Goal: Task Accomplishment & Management: Manage account settings

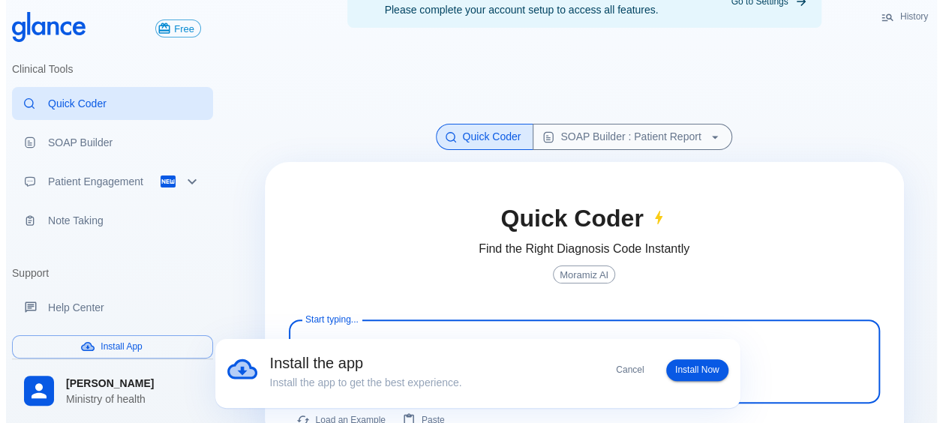
scroll to position [83, 0]
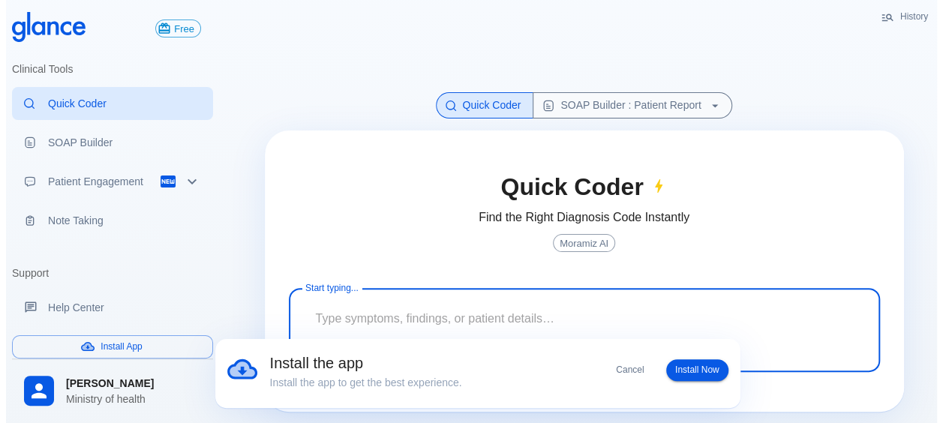
click at [476, 308] on textarea at bounding box center [584, 318] width 570 height 47
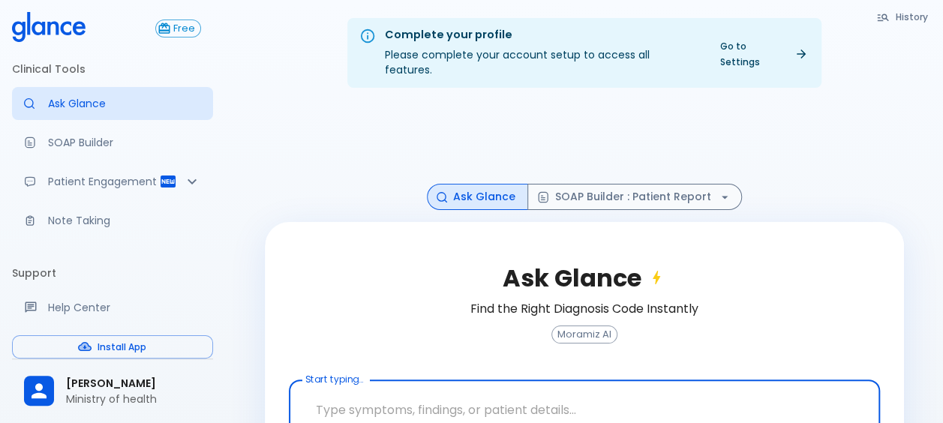
scroll to position [83, 0]
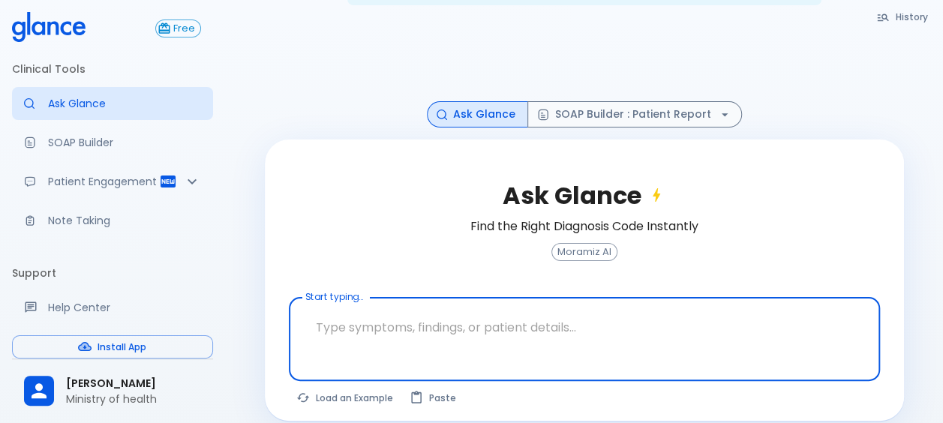
click at [438, 315] on textarea "Start typing..." at bounding box center [584, 327] width 570 height 47
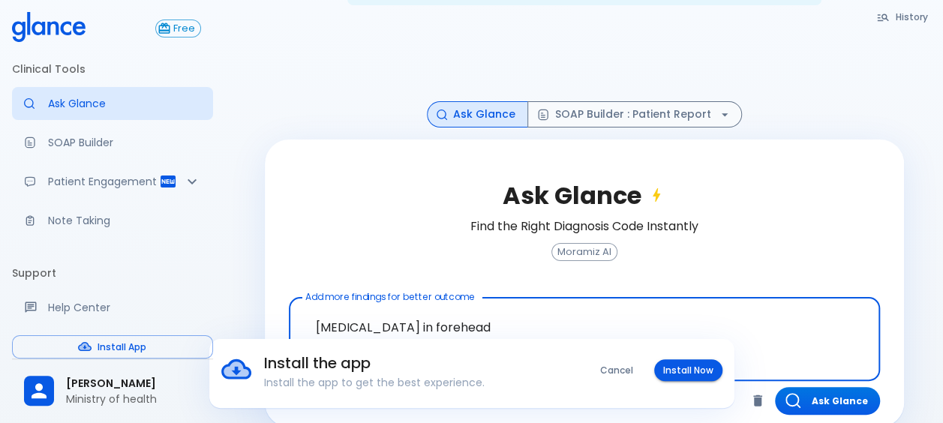
type textarea "laceration in forehead"
click at [827, 377] on div "Install the app Install the app to get the best experience. Cancel Install Now" at bounding box center [471, 373] width 943 height 69
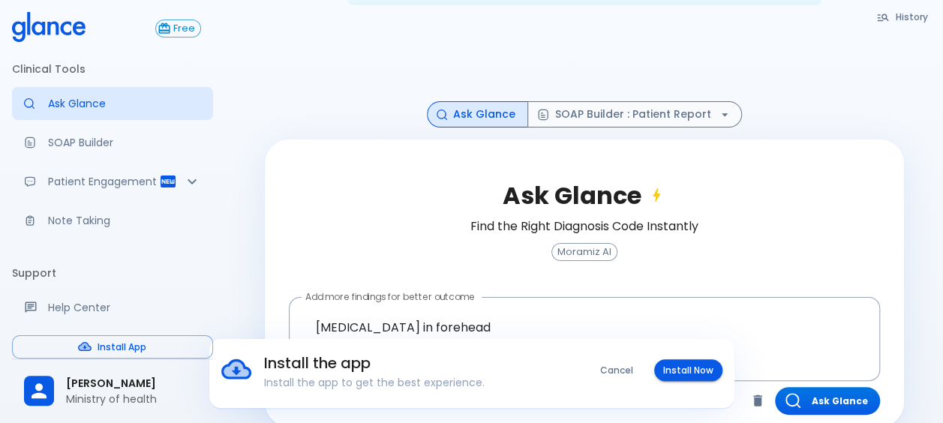
click at [827, 380] on div "Install the app Install the app to get the best experience. Cancel Install Now" at bounding box center [471, 373] width 943 height 69
click at [604, 363] on button "Cancel" at bounding box center [616, 370] width 51 height 22
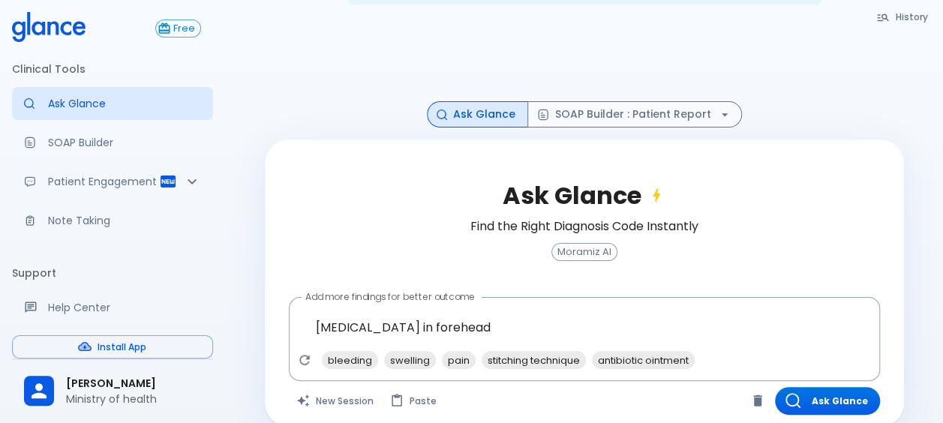
scroll to position [89, 0]
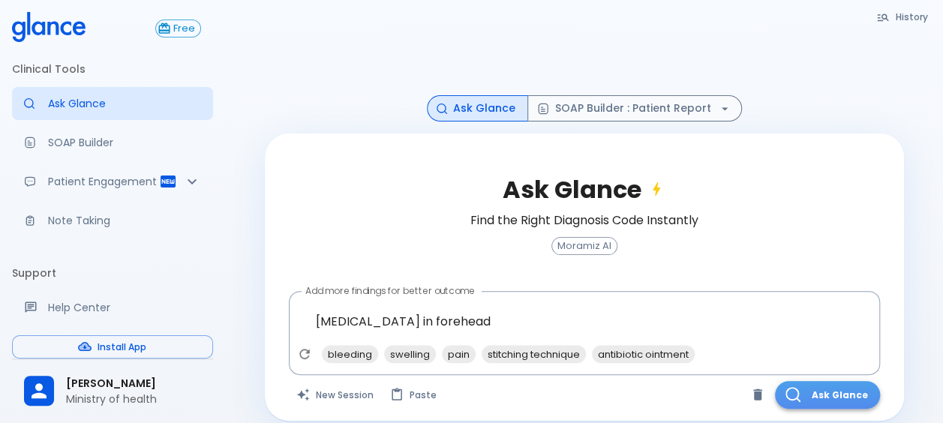
click at [819, 381] on button "Ask Glance" at bounding box center [827, 395] width 105 height 28
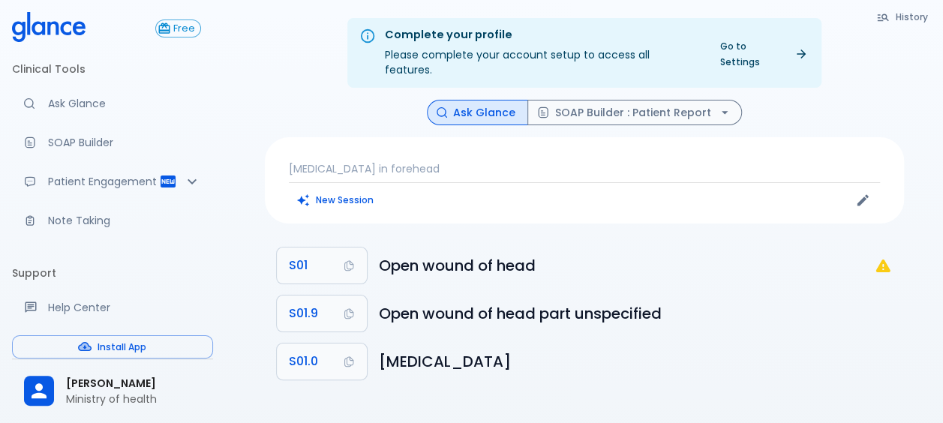
click at [489, 161] on p "laceration in forehead" at bounding box center [584, 168] width 591 height 15
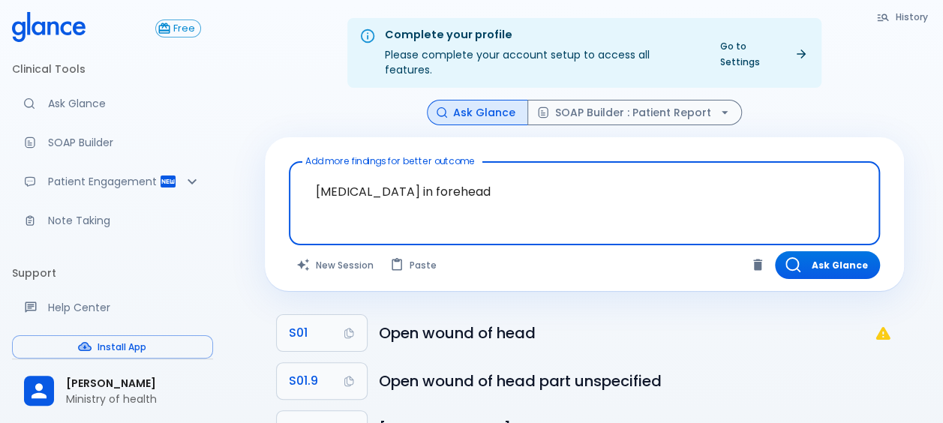
click at [494, 182] on textarea "laceration in forehead" at bounding box center [584, 191] width 570 height 47
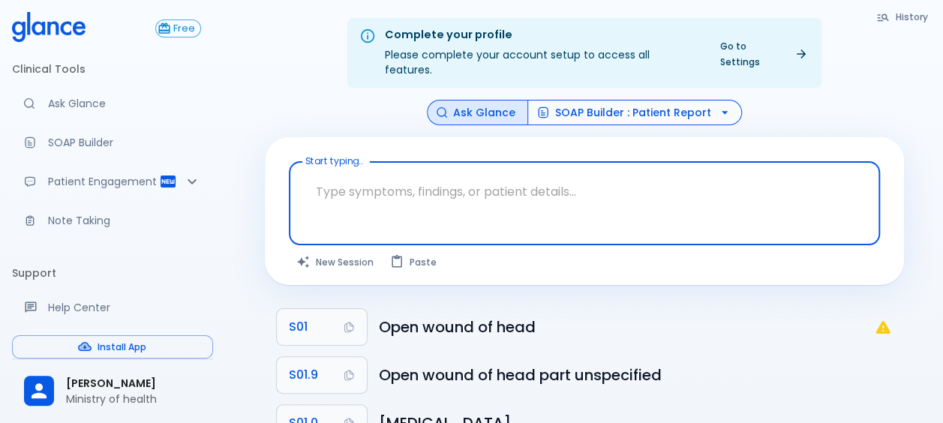
click at [682, 100] on button "SOAP Builder : Patient Report" at bounding box center [634, 113] width 215 height 26
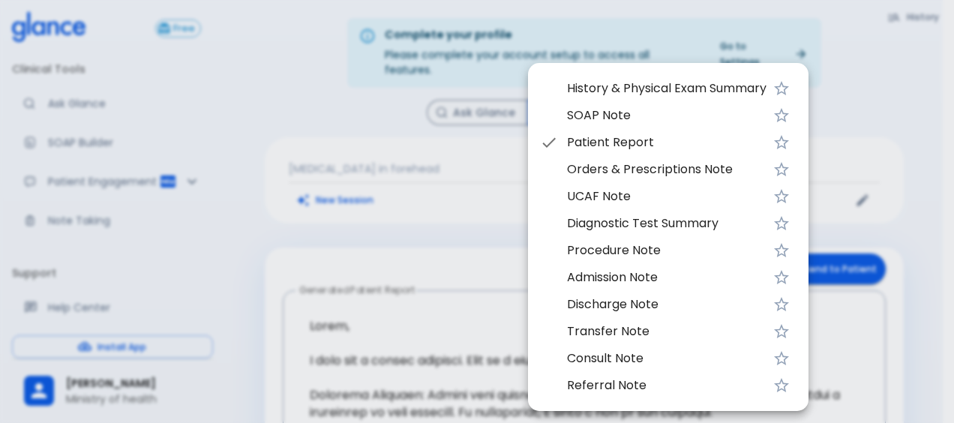
click at [448, 245] on div at bounding box center [477, 211] width 954 height 423
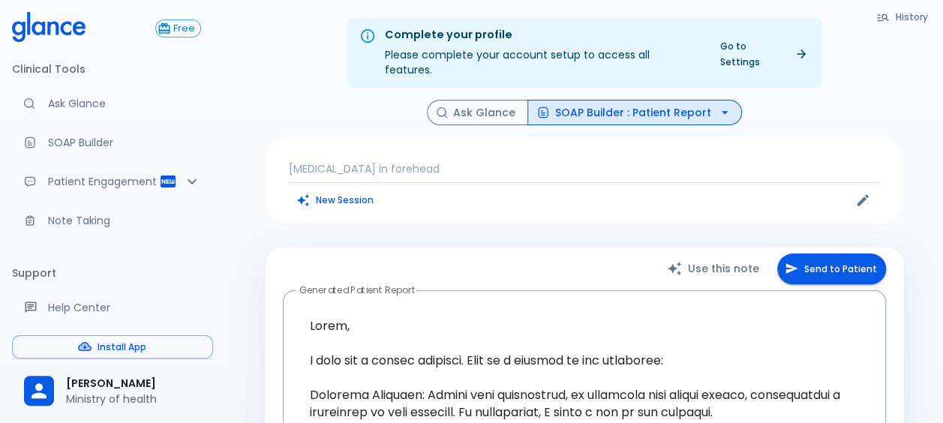
click at [557, 161] on p "laceration in forehead" at bounding box center [584, 168] width 591 height 15
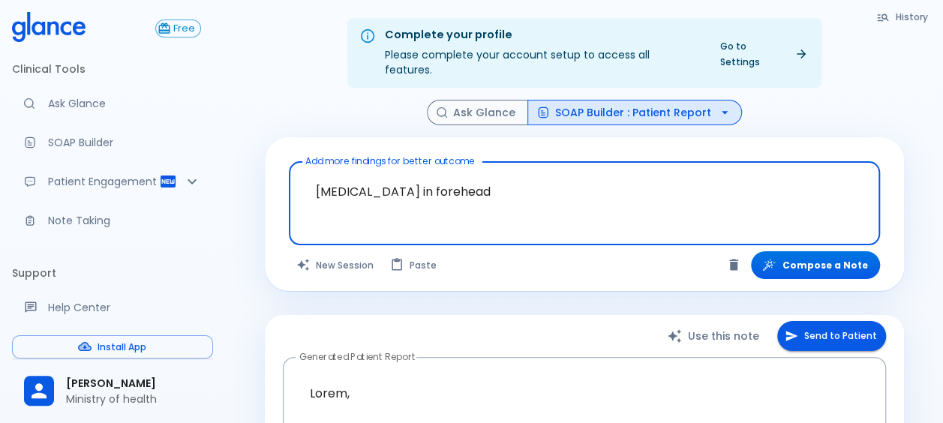
drag, startPoint x: 477, startPoint y: 183, endPoint x: 279, endPoint y: 176, distance: 198.2
click at [279, 176] on div "Add more findings for better outcome laceration in forehead x Add more findings…" at bounding box center [584, 214] width 639 height 154
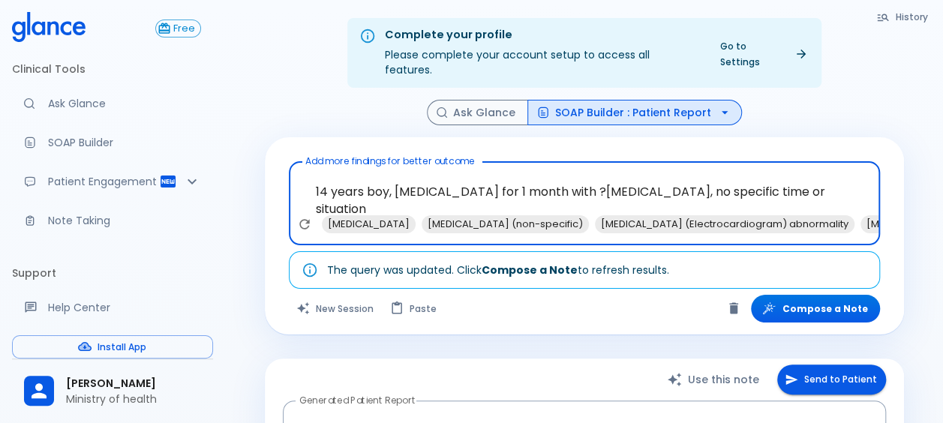
click at [807, 175] on textarea "14 years boy, palpitation for 1 month with ?chest pain, no specific time or sit…" at bounding box center [584, 191] width 570 height 47
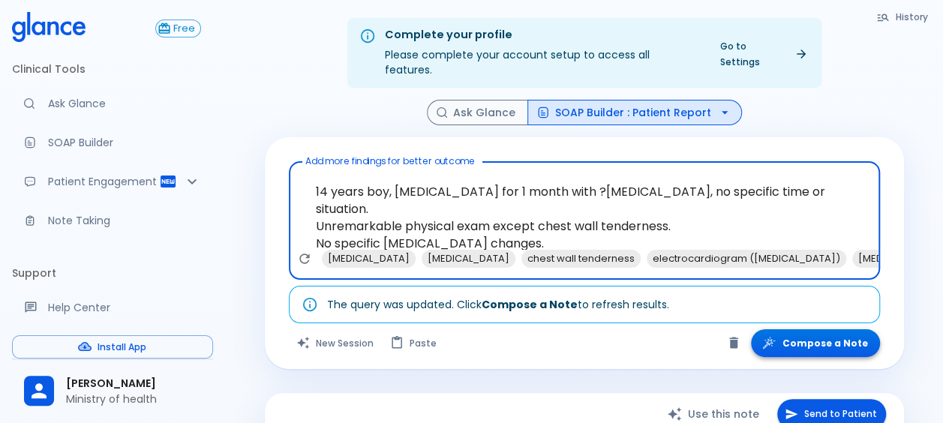
type textarea "14 years boy, palpitation for 1 month with ?chest pain, no specific time or sit…"
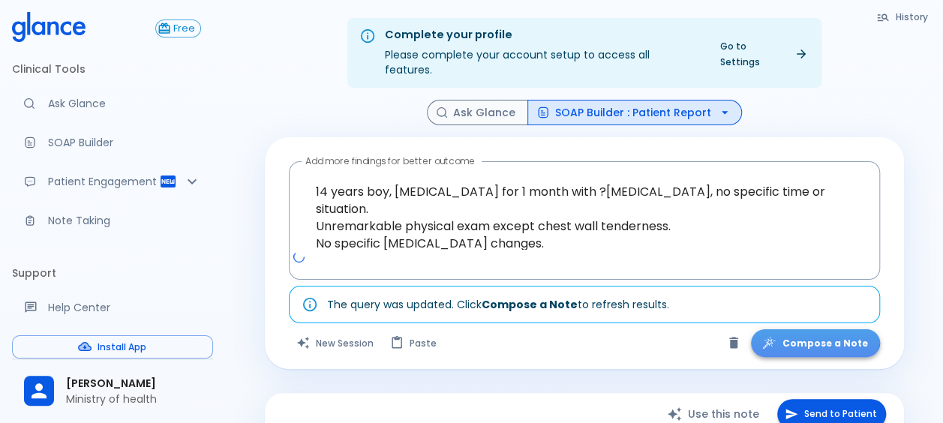
click at [822, 329] on button "Compose a Note" at bounding box center [815, 343] width 129 height 28
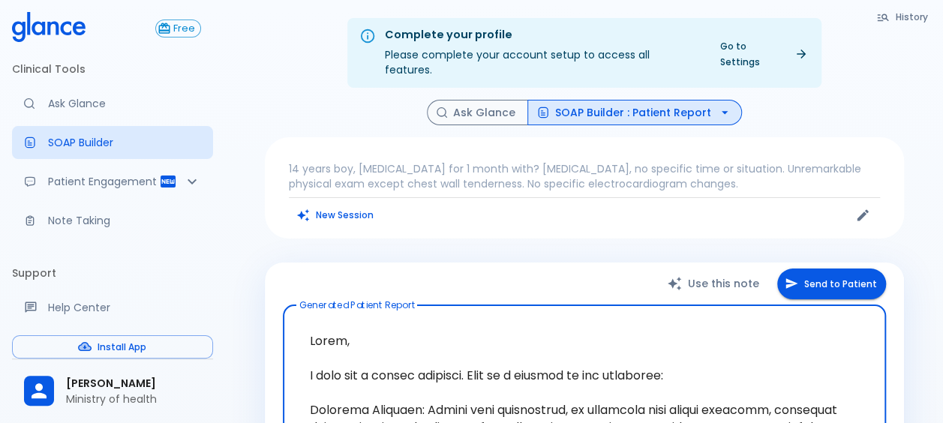
click at [710, 100] on button "SOAP Builder : Patient Report" at bounding box center [634, 113] width 215 height 26
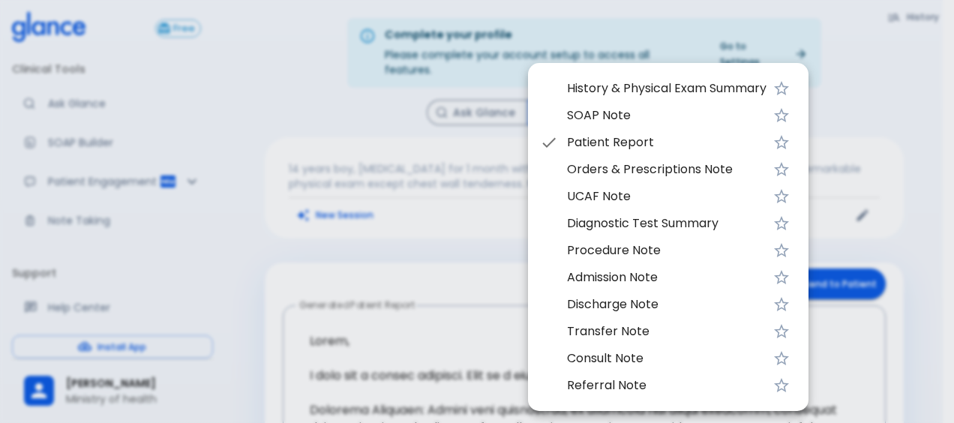
click at [658, 122] on span "SOAP Note" at bounding box center [667, 116] width 200 height 18
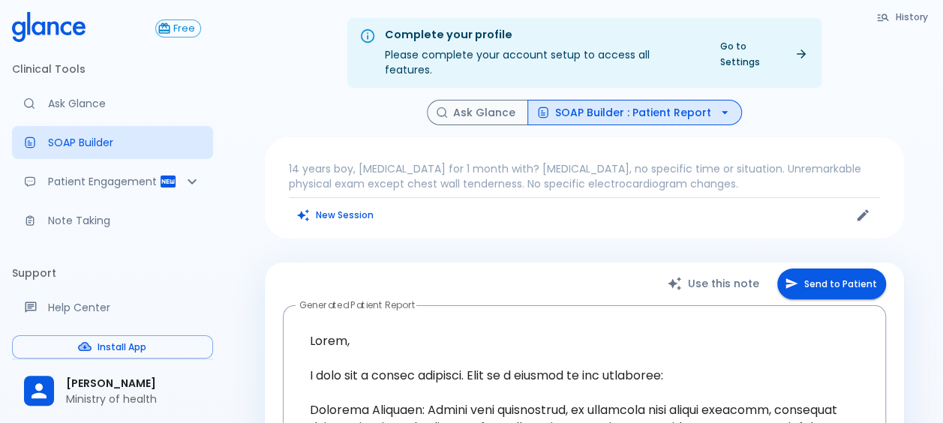
click at [717, 105] on icon "button" at bounding box center [724, 112] width 15 height 15
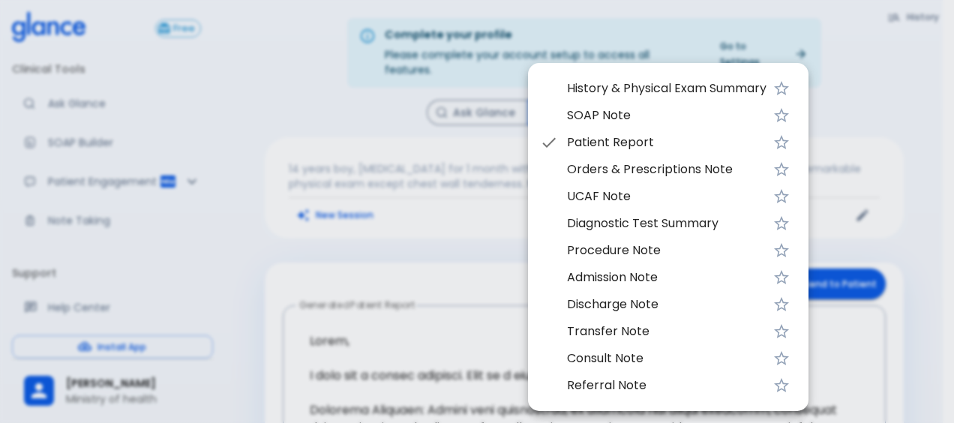
click at [623, 119] on span "SOAP Note" at bounding box center [667, 116] width 200 height 18
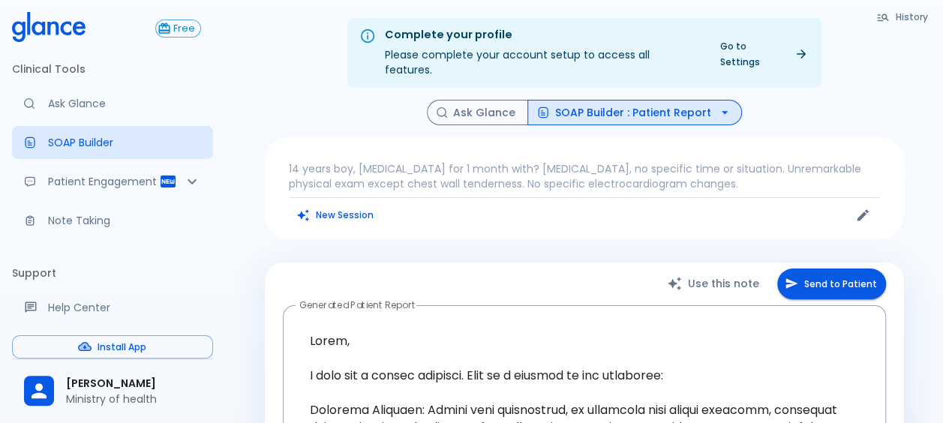
click at [626, 107] on button "SOAP Builder : Patient Report" at bounding box center [634, 113] width 215 height 26
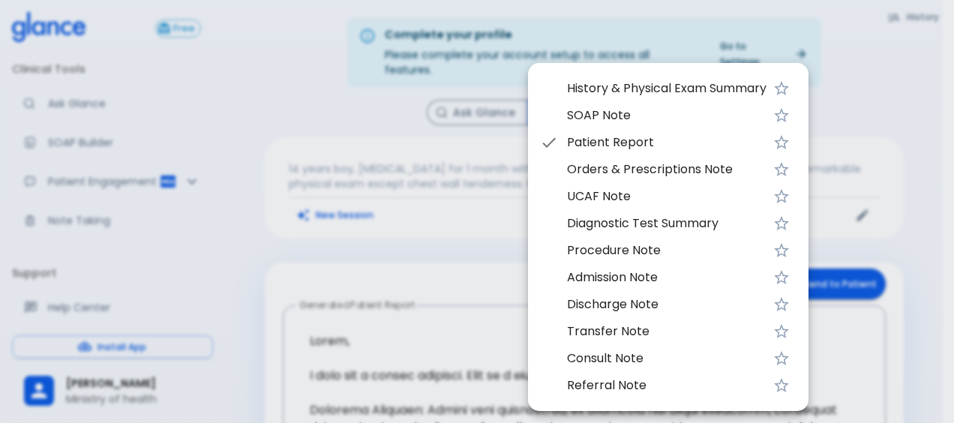
click at [602, 109] on span "SOAP Note" at bounding box center [667, 116] width 200 height 18
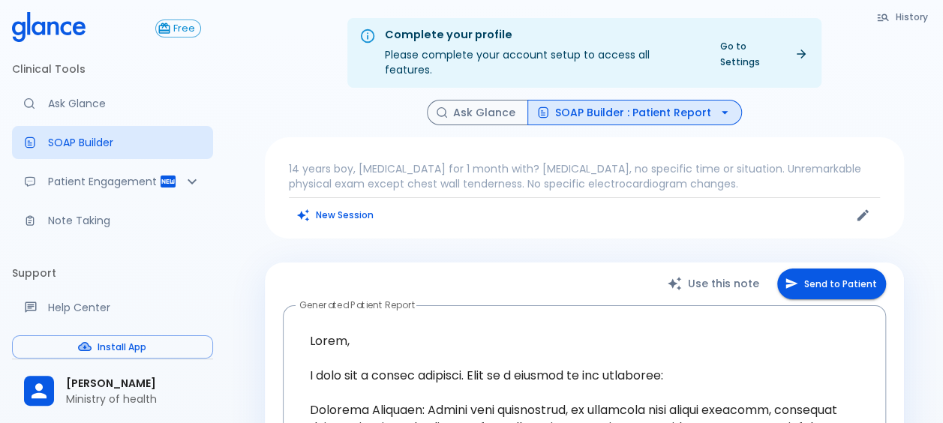
click at [602, 101] on button "SOAP Builder : Patient Report" at bounding box center [634, 113] width 215 height 26
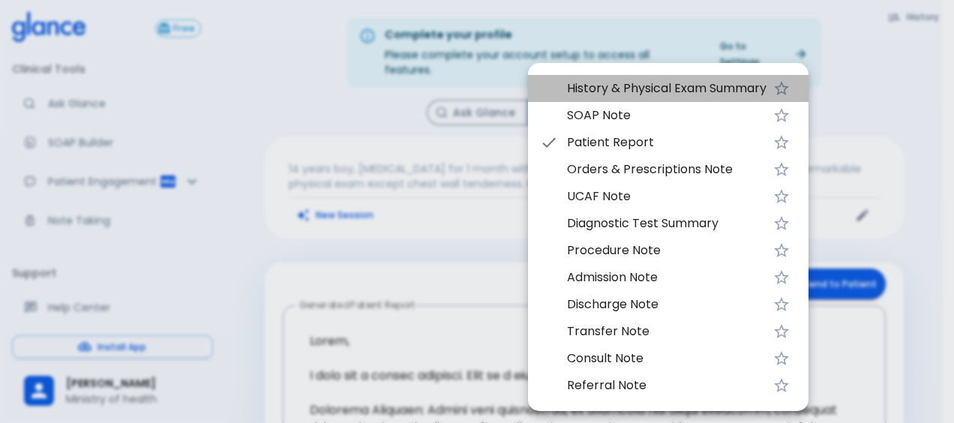
click at [603, 86] on span "History & Physical Exam Summary" at bounding box center [667, 89] width 200 height 18
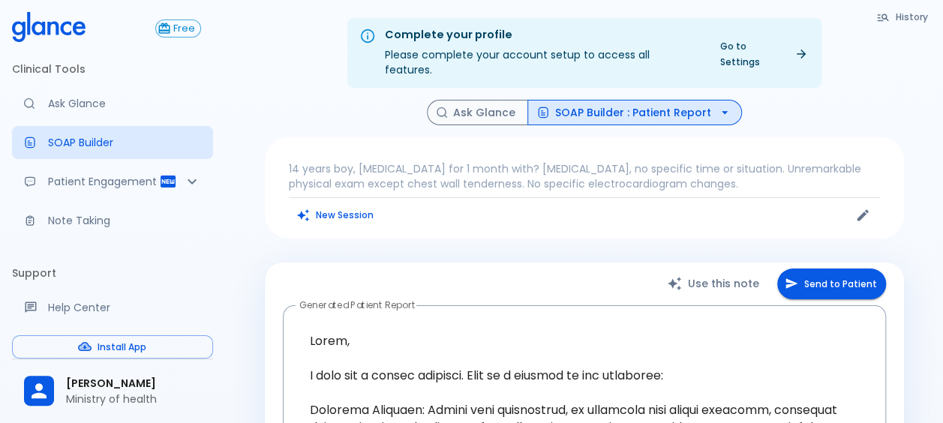
click at [573, 106] on button "SOAP Builder : Patient Report" at bounding box center [634, 113] width 215 height 26
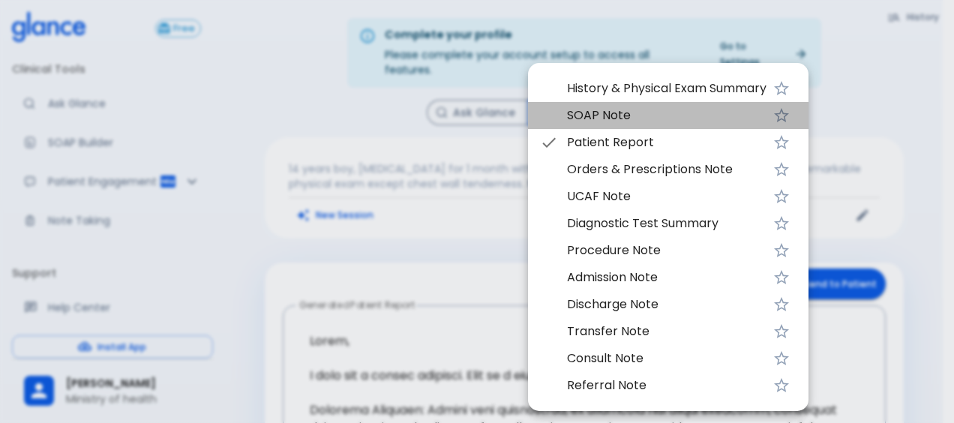
click at [587, 110] on span "SOAP Note" at bounding box center [667, 116] width 200 height 18
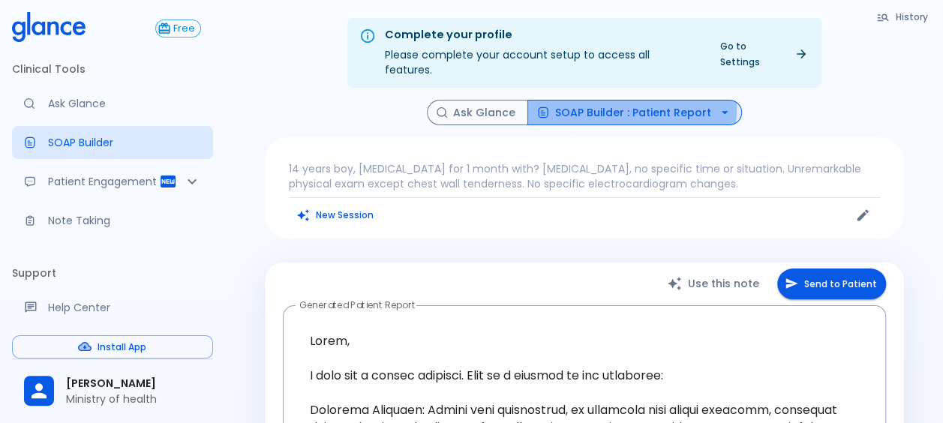
click at [536, 100] on button "SOAP Builder : Patient Report" at bounding box center [634, 113] width 215 height 26
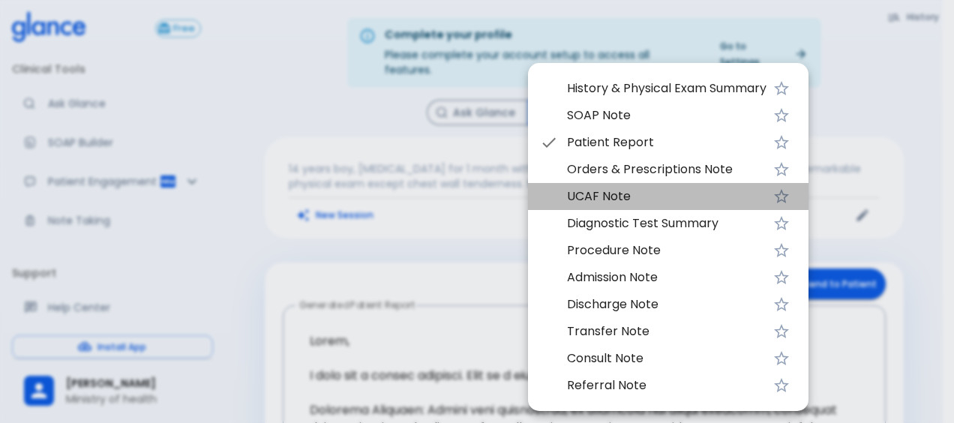
click at [576, 191] on span "UCAF Note" at bounding box center [667, 197] width 200 height 18
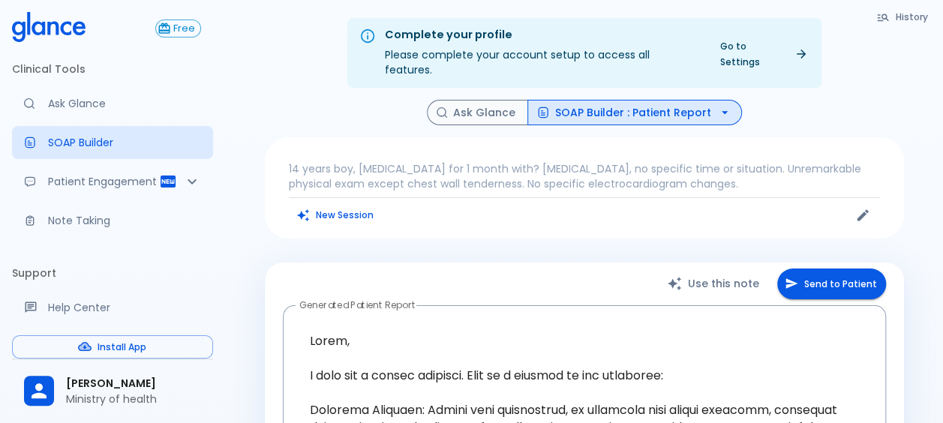
click at [611, 100] on button "SOAP Builder : Patient Report" at bounding box center [634, 113] width 215 height 26
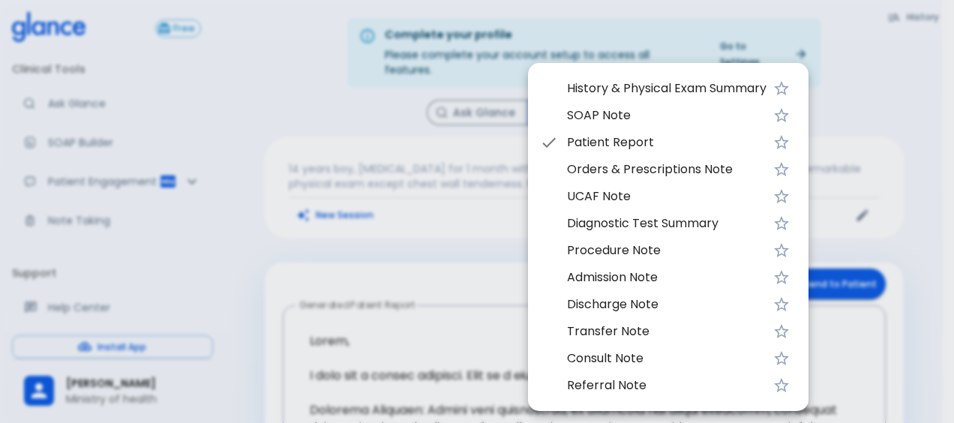
click at [612, 92] on span "History & Physical Exam Summary" at bounding box center [667, 89] width 200 height 18
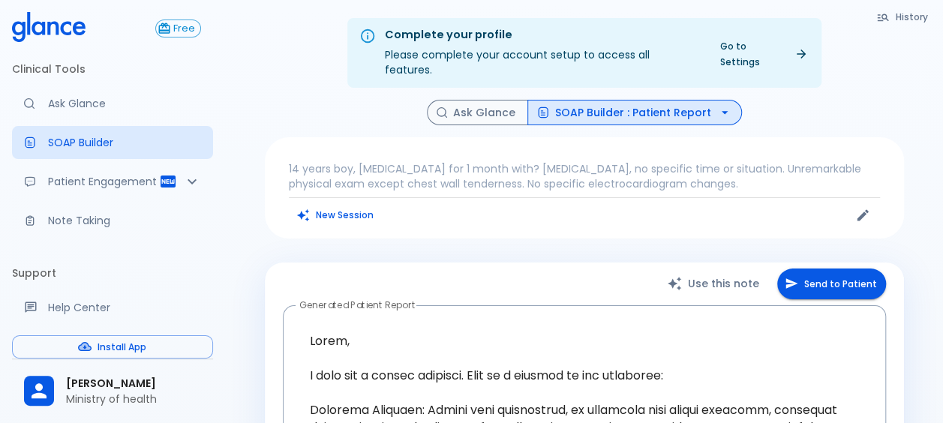
click at [755, 44] on link "Go to Settings" at bounding box center [763, 54] width 104 height 38
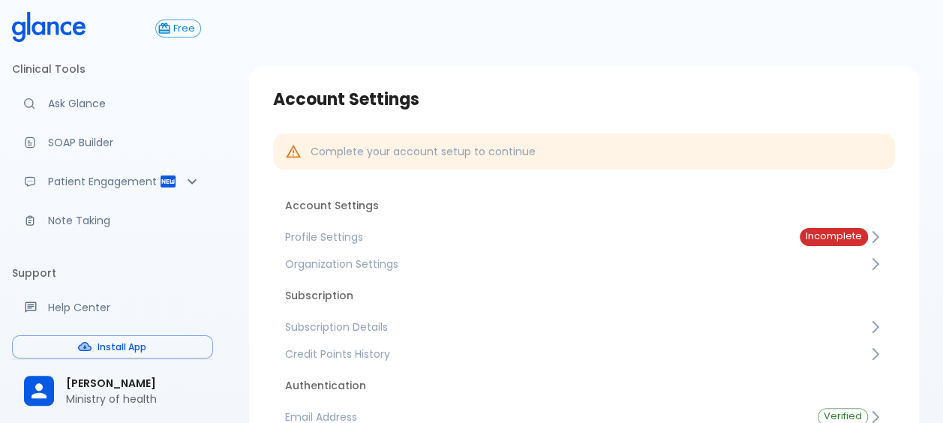
click at [836, 233] on span "Incomplete" at bounding box center [834, 236] width 68 height 11
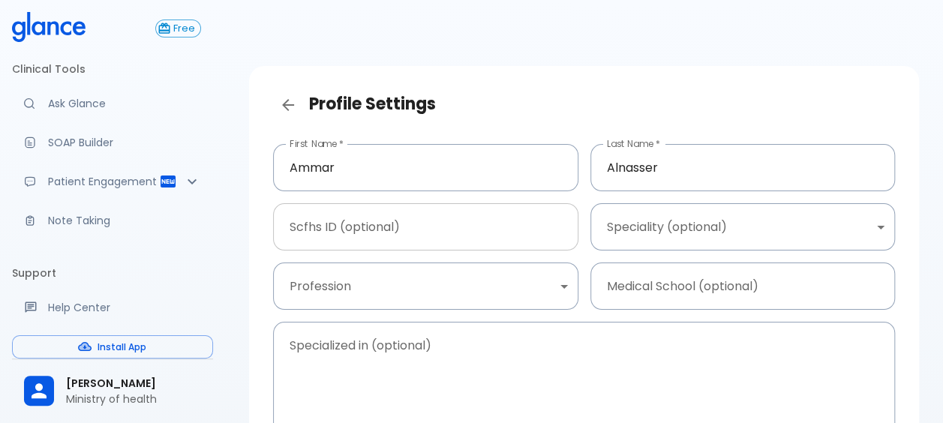
click at [437, 207] on input "Scfhs ID (optional)" at bounding box center [425, 226] width 305 height 47
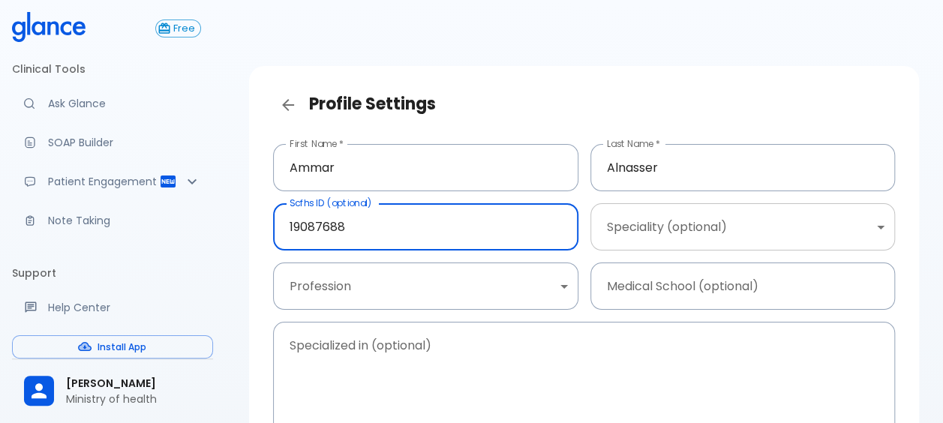
type input "19087688"
click at [670, 222] on body "↧ pull to refresh ↧ Free Clinical Tools Ask Glance SOAP Builder Patient Engagem…" at bounding box center [471, 299] width 943 height 599
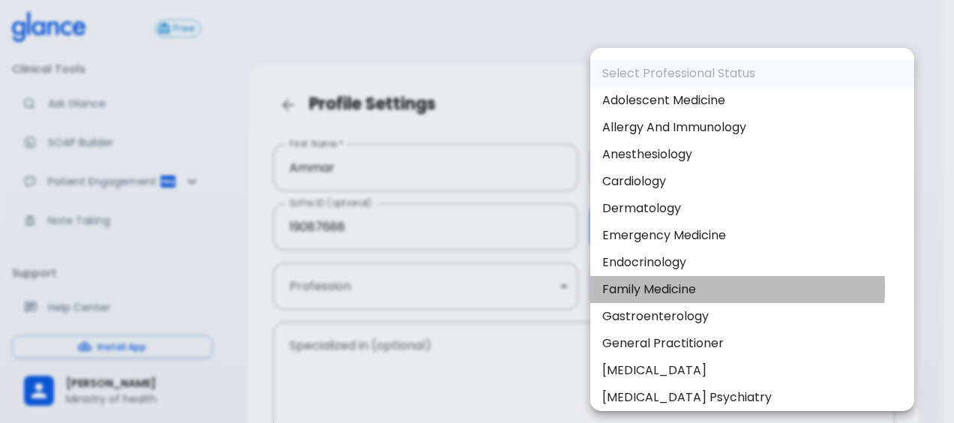
click at [644, 288] on li "Family Medicine" at bounding box center [752, 289] width 324 height 27
type input "Family Medicine"
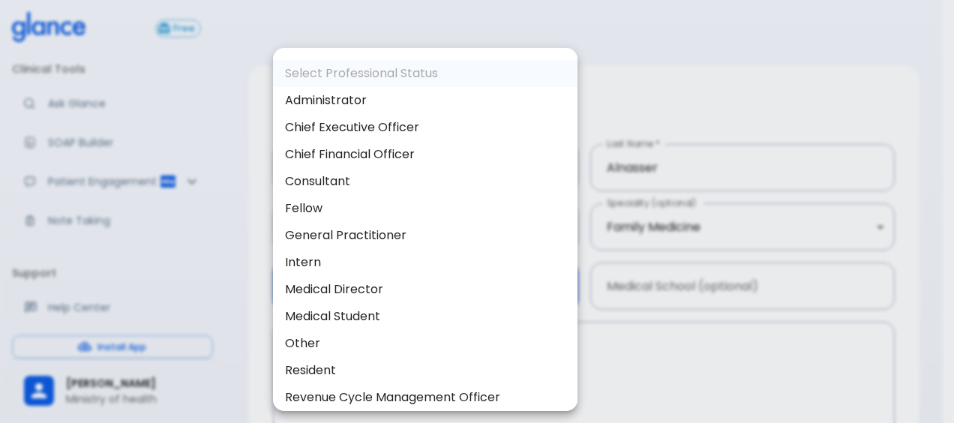
click at [546, 288] on body "↧ pull to refresh ↧ Free Clinical Tools Ask Glance SOAP Builder Patient Engagem…" at bounding box center [477, 299] width 954 height 599
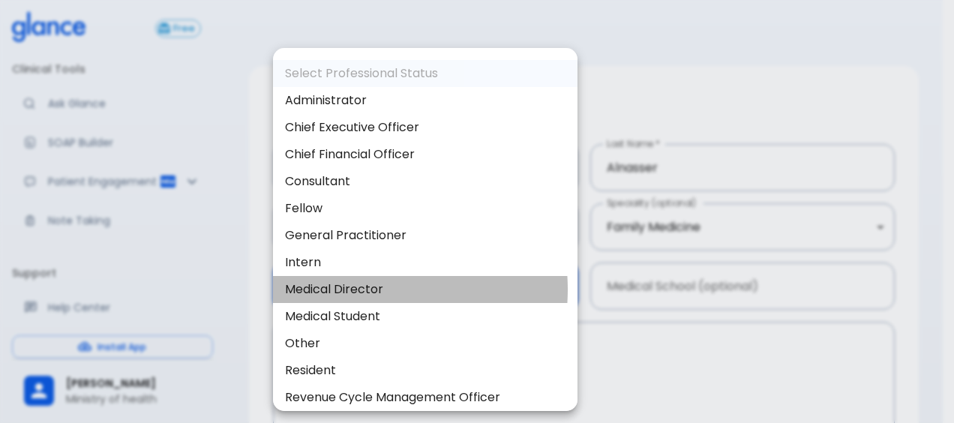
click at [354, 290] on li "Medical Director" at bounding box center [425, 289] width 305 height 27
type input "medical_director"
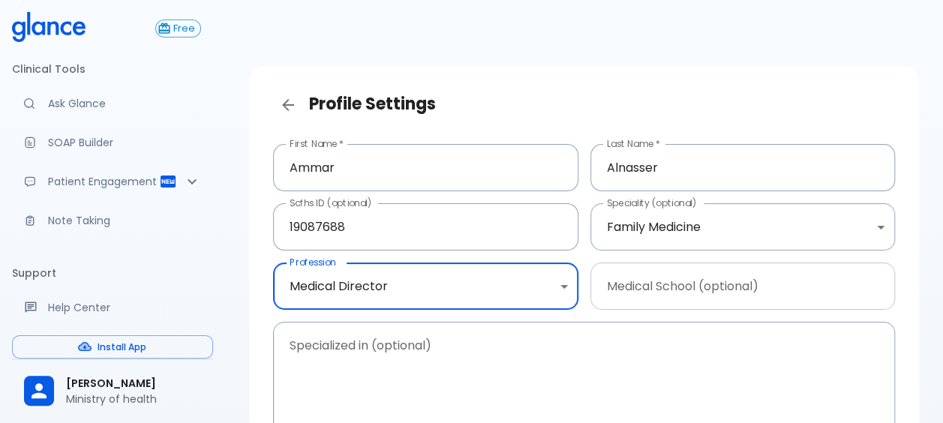
click at [683, 304] on input "Medical School (optional)" at bounding box center [742, 286] width 305 height 47
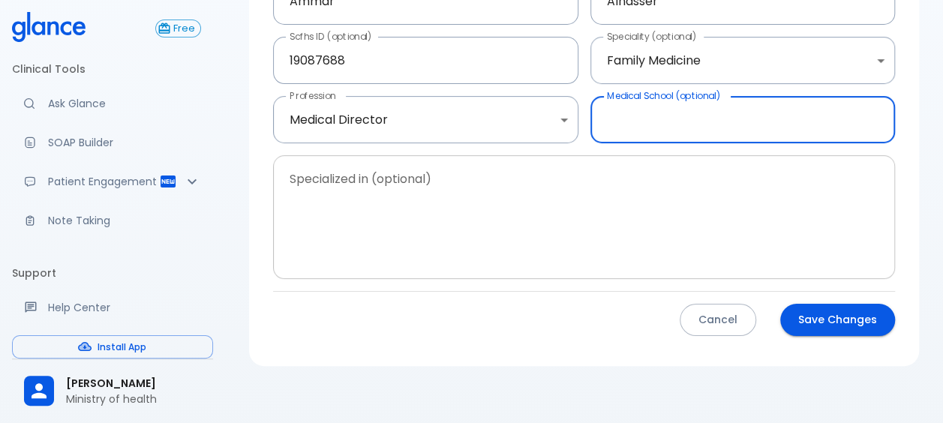
scroll to position [174, 0]
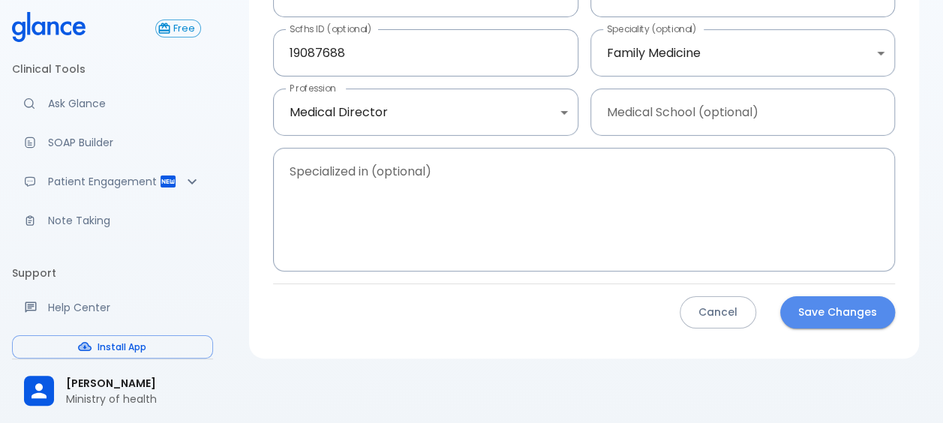
click at [852, 318] on button "Save Changes" at bounding box center [837, 312] width 115 height 32
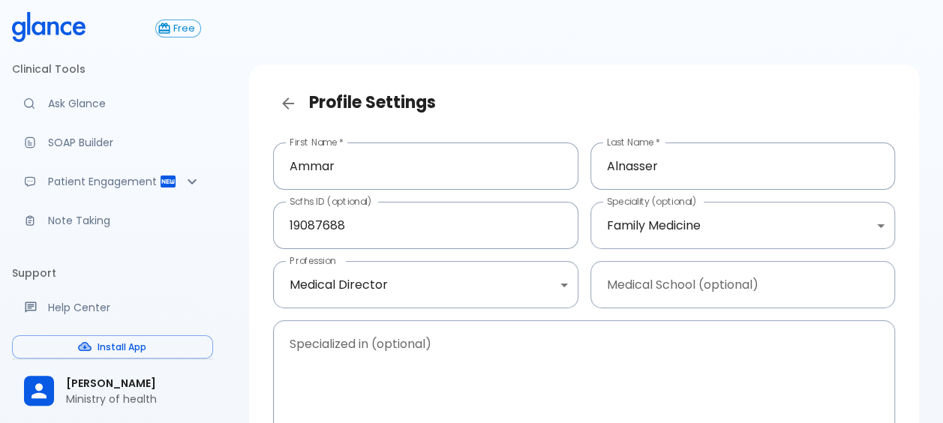
scroll to position [0, 0]
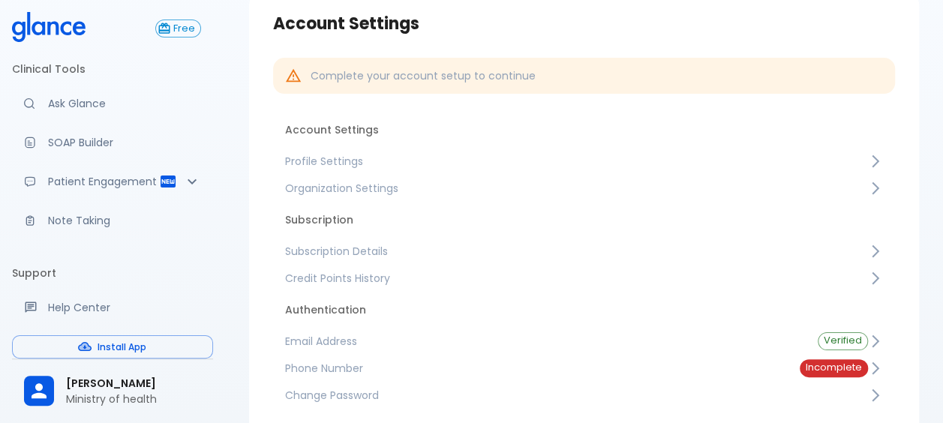
scroll to position [150, 0]
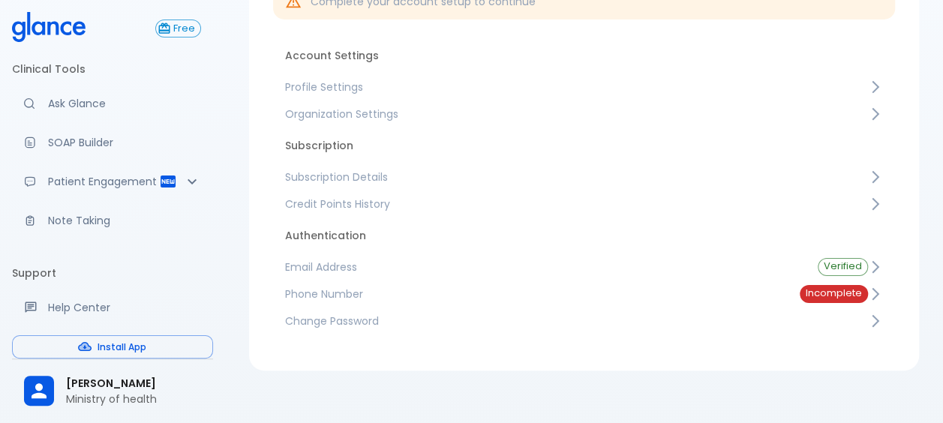
click at [773, 292] on span "Phone Number" at bounding box center [530, 294] width 491 height 15
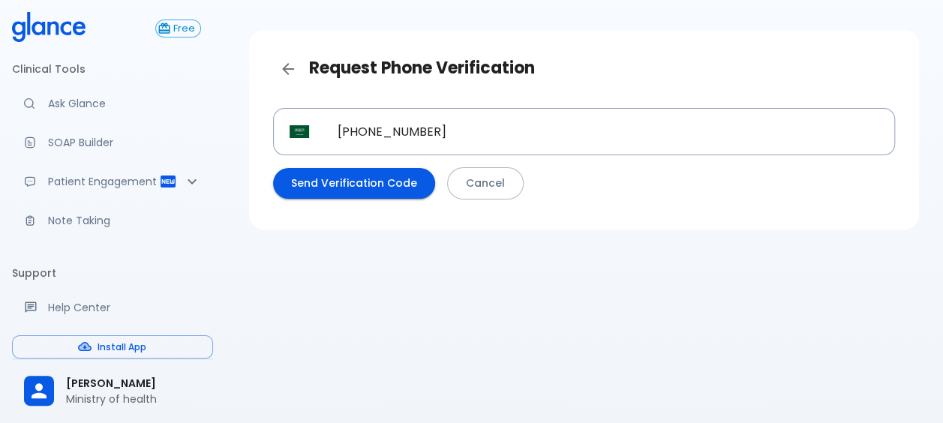
scroll to position [36, 0]
click at [405, 182] on button "Send Verification Code" at bounding box center [354, 183] width 162 height 31
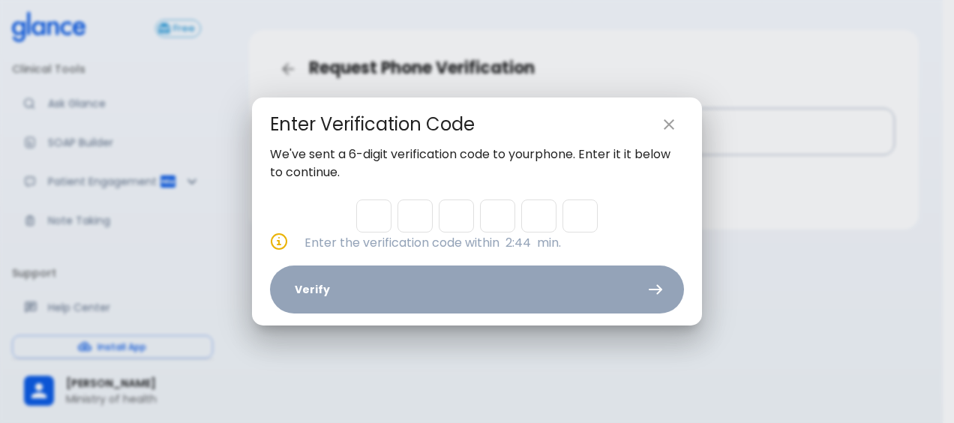
type input "4"
type input "0"
type input "6"
type input "5"
type input "4"
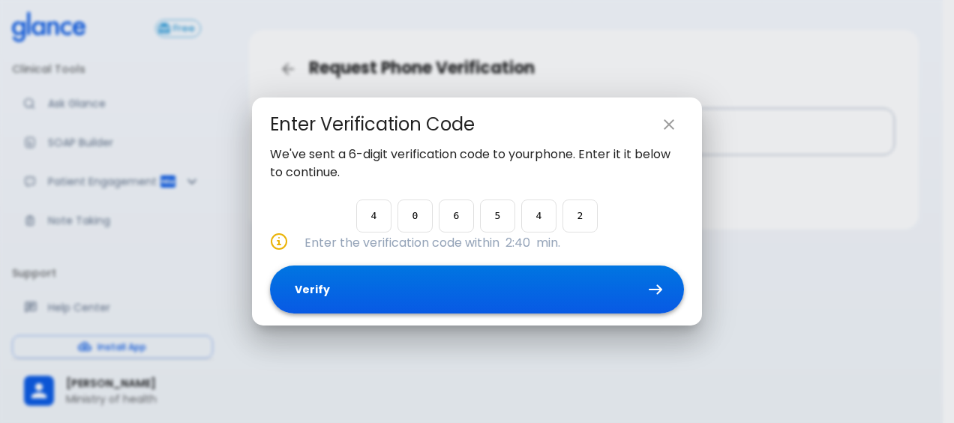
type input "2"
click at [580, 281] on button "Verify" at bounding box center [477, 290] width 414 height 49
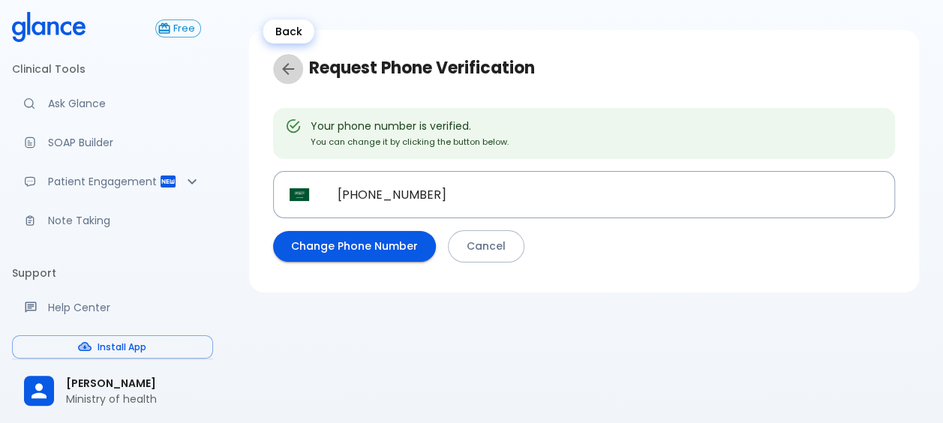
click at [292, 58] on link "Back" at bounding box center [288, 69] width 30 height 30
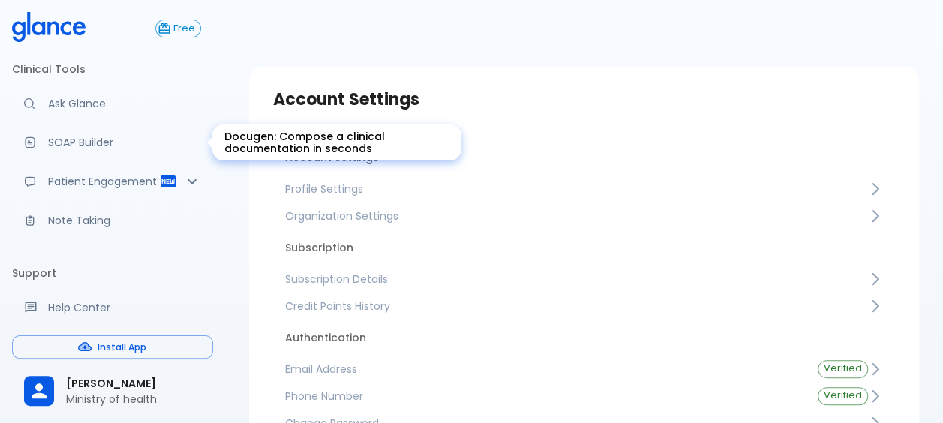
click at [45, 147] on div "Docugen: Compose a clinical documentation in seconds" at bounding box center [36, 143] width 24 height 12
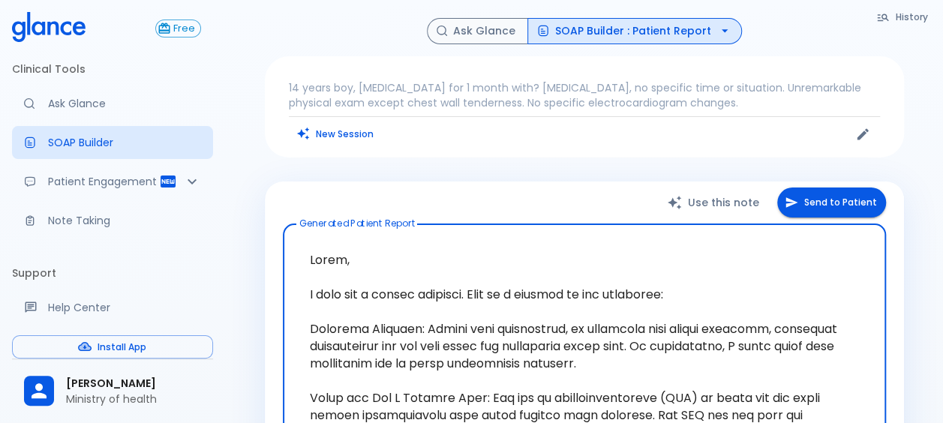
click at [633, 31] on button "SOAP Builder : Patient Report" at bounding box center [634, 31] width 215 height 26
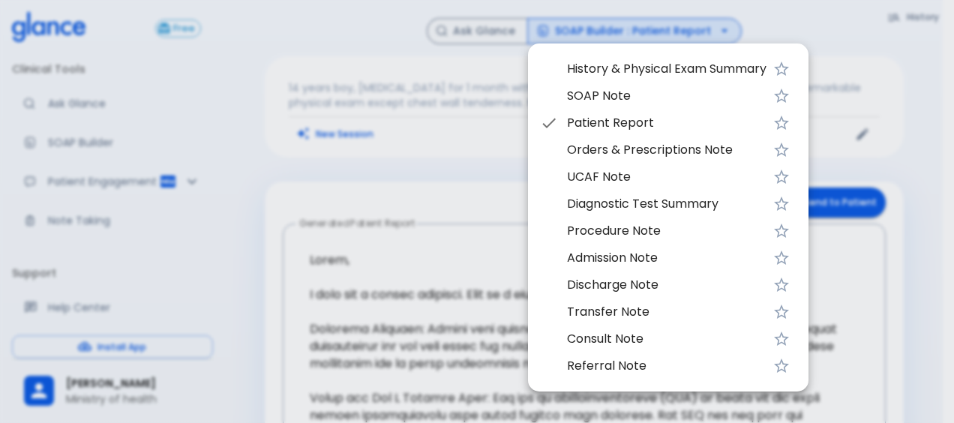
click at [617, 84] on li "SOAP Note" at bounding box center [668, 96] width 281 height 27
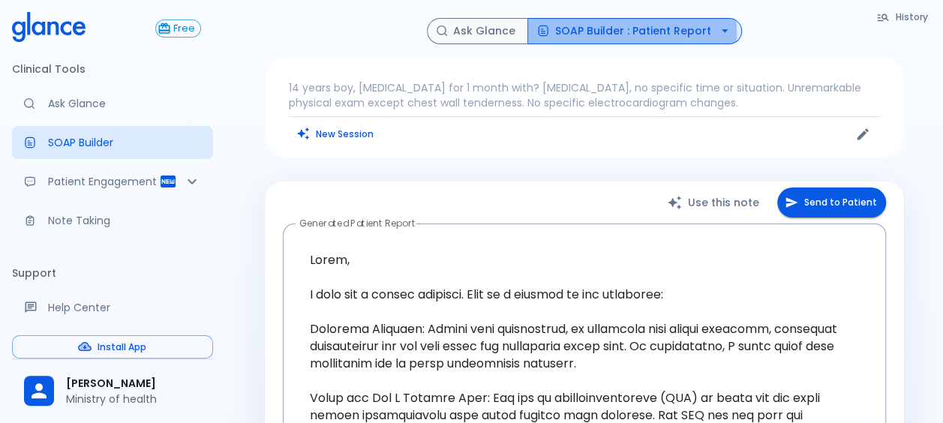
click at [621, 35] on button "SOAP Builder : Patient Report" at bounding box center [634, 31] width 215 height 26
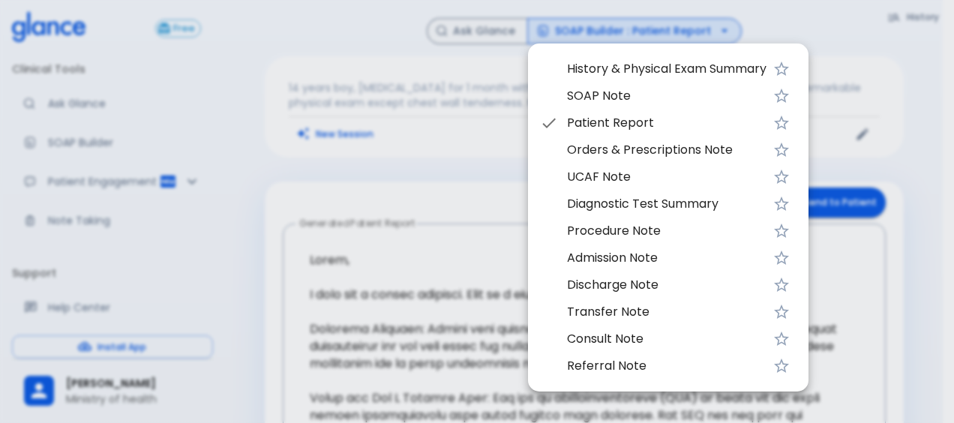
click at [608, 84] on li "SOAP Note" at bounding box center [668, 96] width 281 height 27
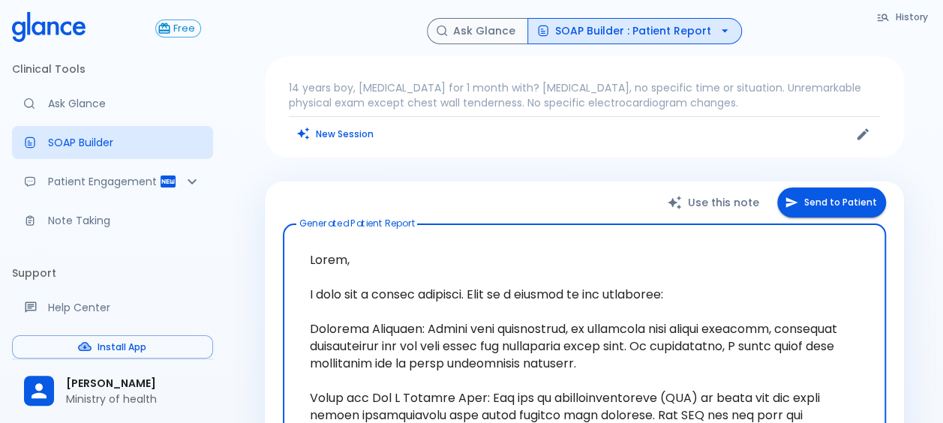
click at [605, 39] on button "SOAP Builder : Patient Report" at bounding box center [634, 31] width 215 height 26
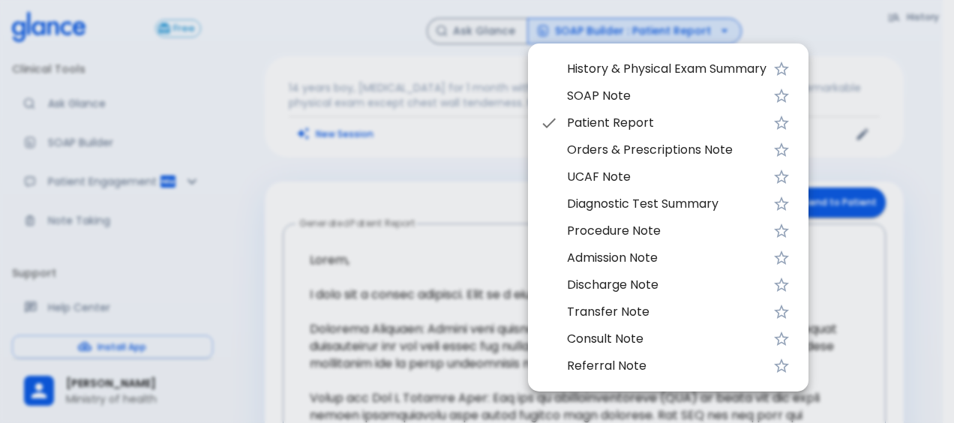
click at [581, 83] on li "SOAP Note" at bounding box center [668, 96] width 281 height 27
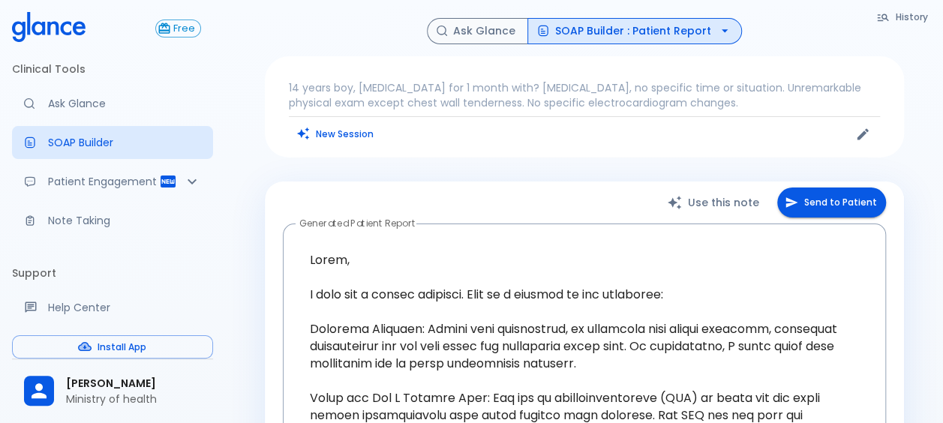
click at [855, 134] on icon "Edit" at bounding box center [862, 134] width 15 height 15
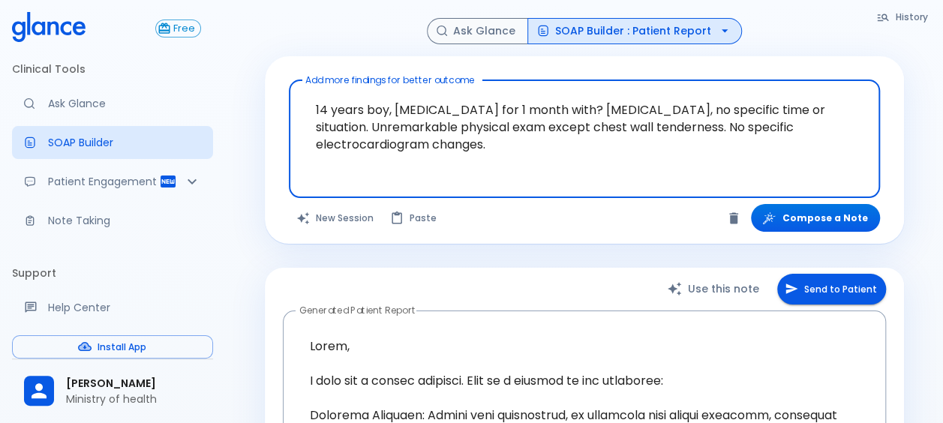
click at [575, 30] on button "SOAP Builder : Patient Report" at bounding box center [634, 31] width 215 height 26
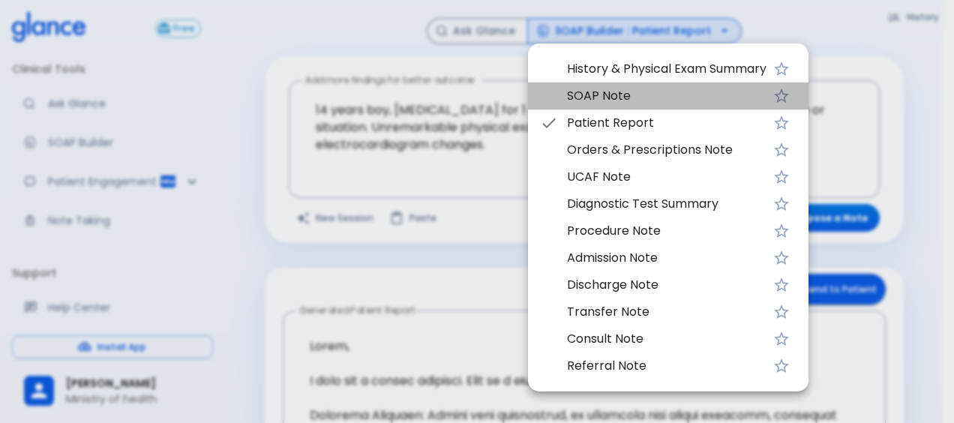
click at [593, 83] on li "SOAP Note" at bounding box center [668, 96] width 281 height 27
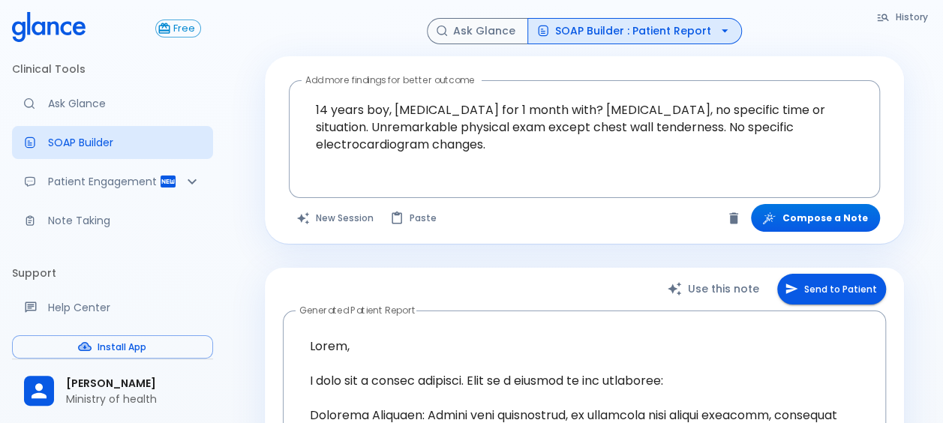
click at [614, 38] on button "SOAP Builder : Patient Report" at bounding box center [634, 31] width 215 height 26
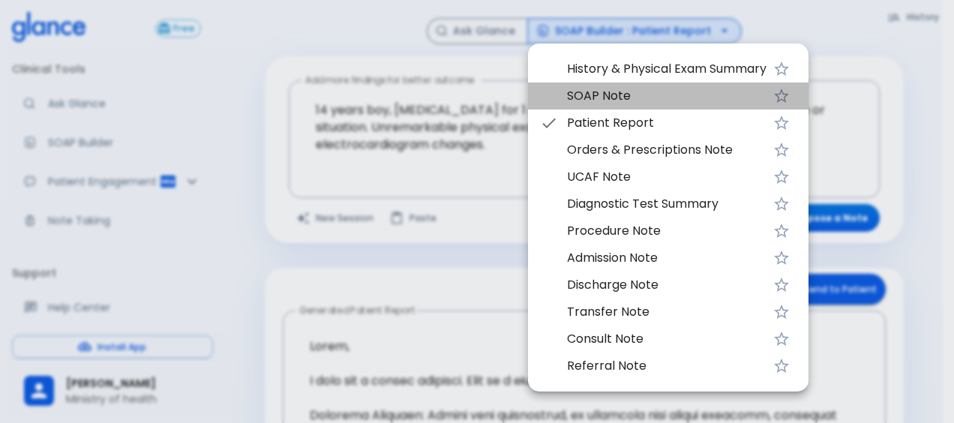
click at [665, 101] on span "SOAP Note" at bounding box center [667, 96] width 200 height 18
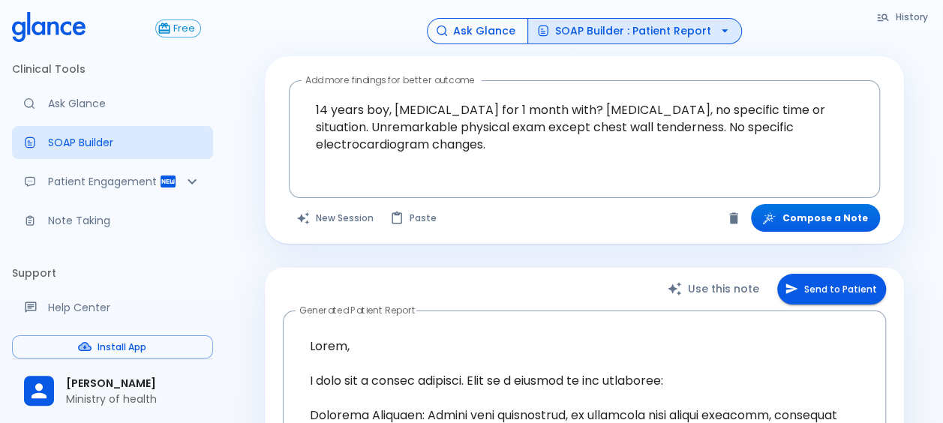
click at [492, 42] on button "Ask Glance" at bounding box center [477, 31] width 101 height 26
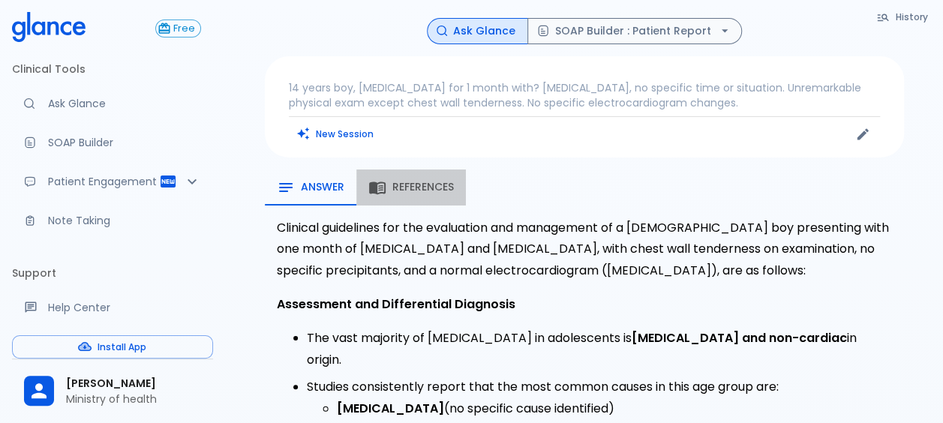
click at [417, 182] on span "References" at bounding box center [423, 188] width 62 height 14
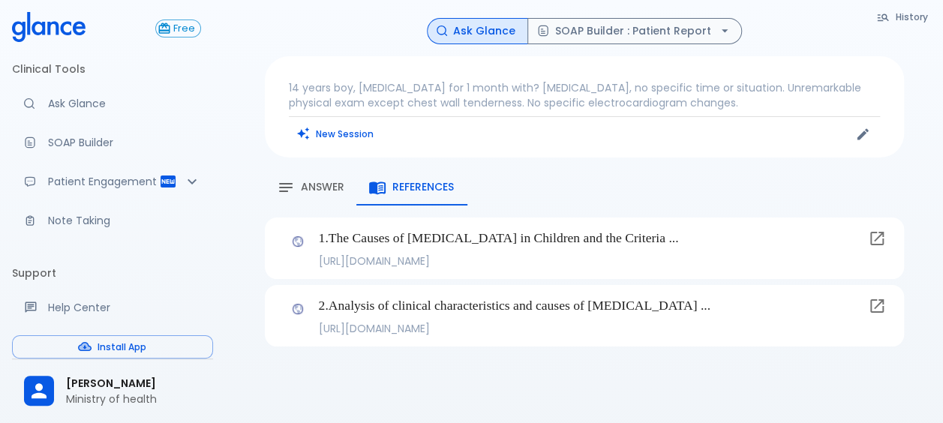
click at [303, 188] on span "Answer" at bounding box center [323, 188] width 44 height 14
